Goal: Task Accomplishment & Management: Manage account settings

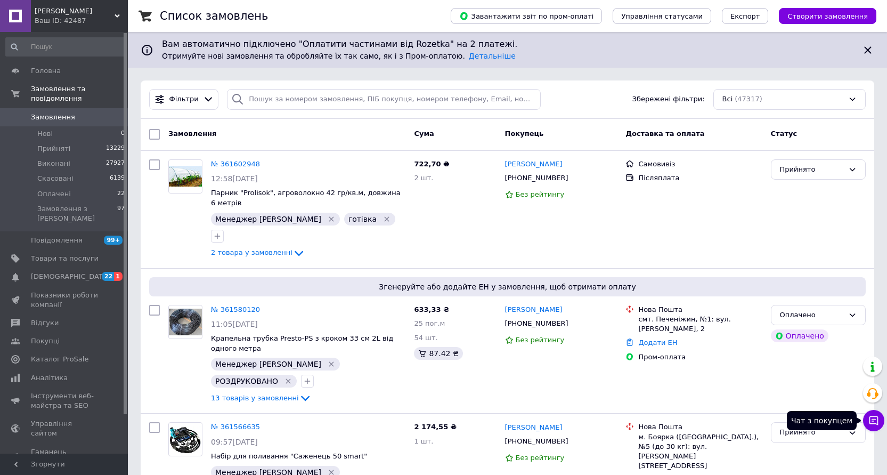
click at [877, 421] on icon at bounding box center [873, 420] width 9 height 9
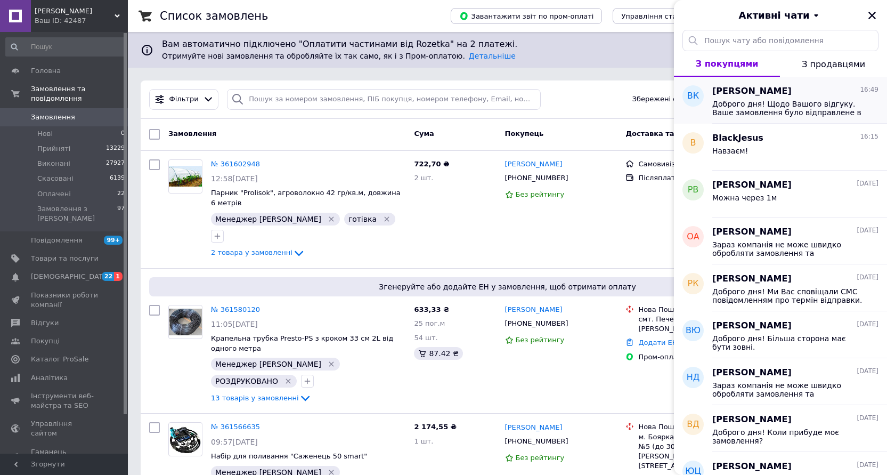
click at [787, 108] on span "Доброго дня! Щодо Вашого відгуку. Ваше замовлення було відправлене в заздалегід…" at bounding box center [787, 108] width 151 height 17
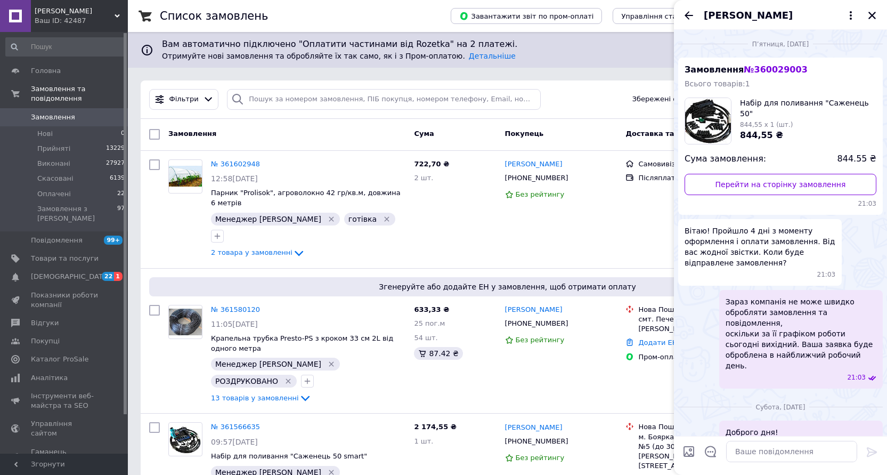
scroll to position [430, 0]
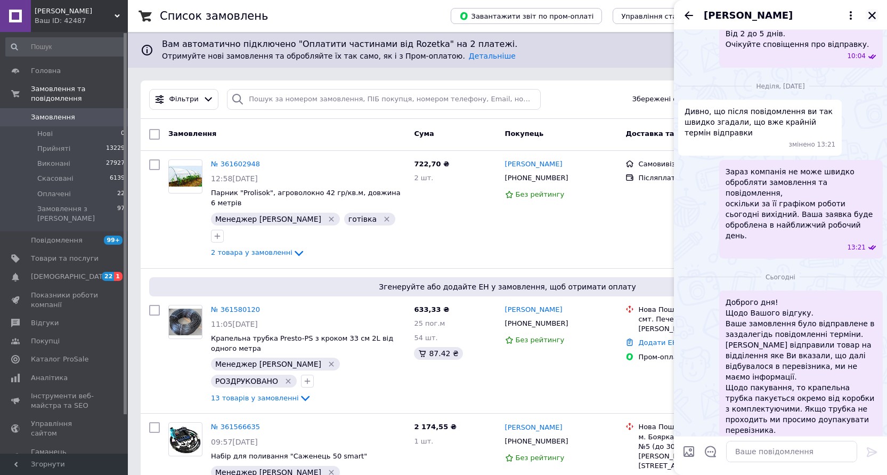
click at [873, 16] on icon "Закрити" at bounding box center [872, 16] width 10 height 10
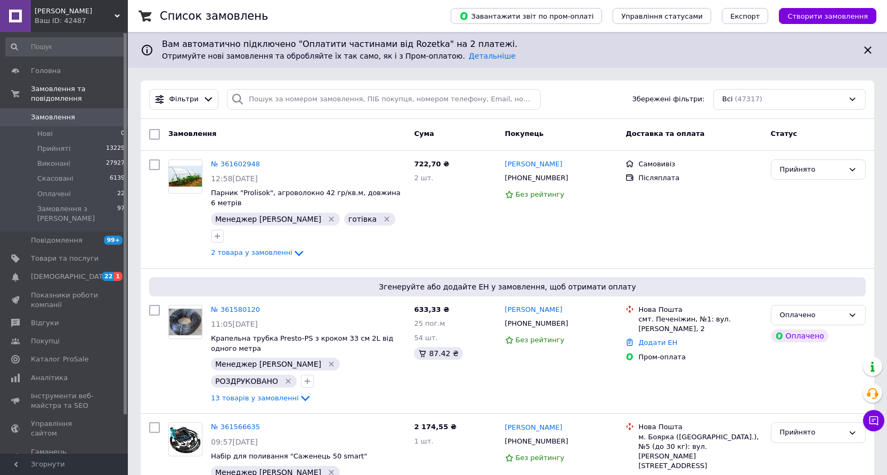
click at [61, 112] on span "Замовлення" at bounding box center [53, 117] width 44 height 10
